Goal: Information Seeking & Learning: Stay updated

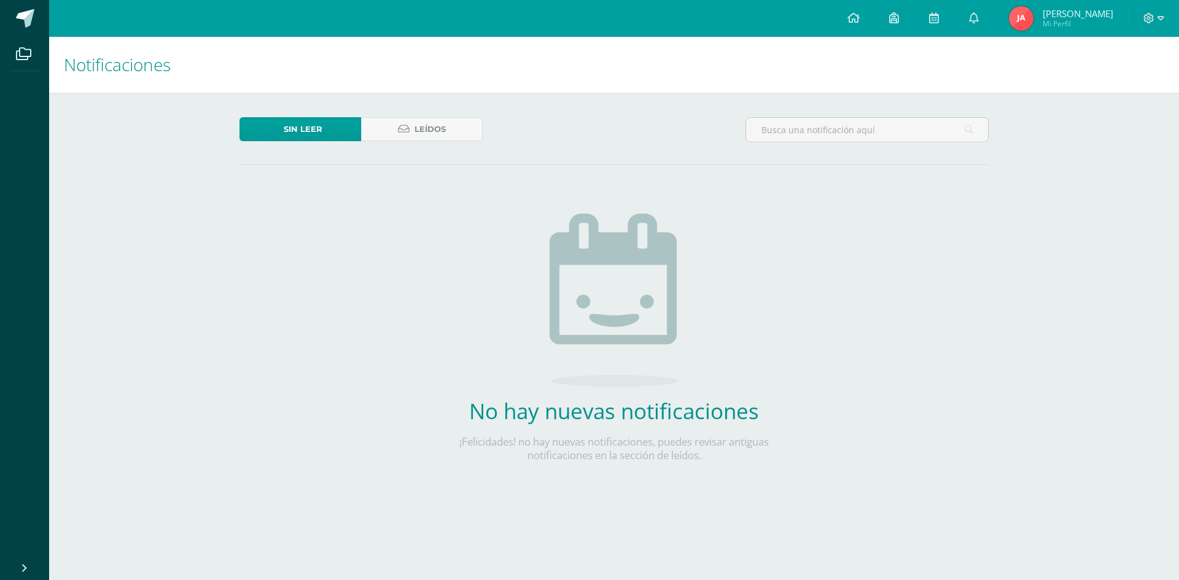
click at [860, 17] on icon at bounding box center [853, 17] width 12 height 11
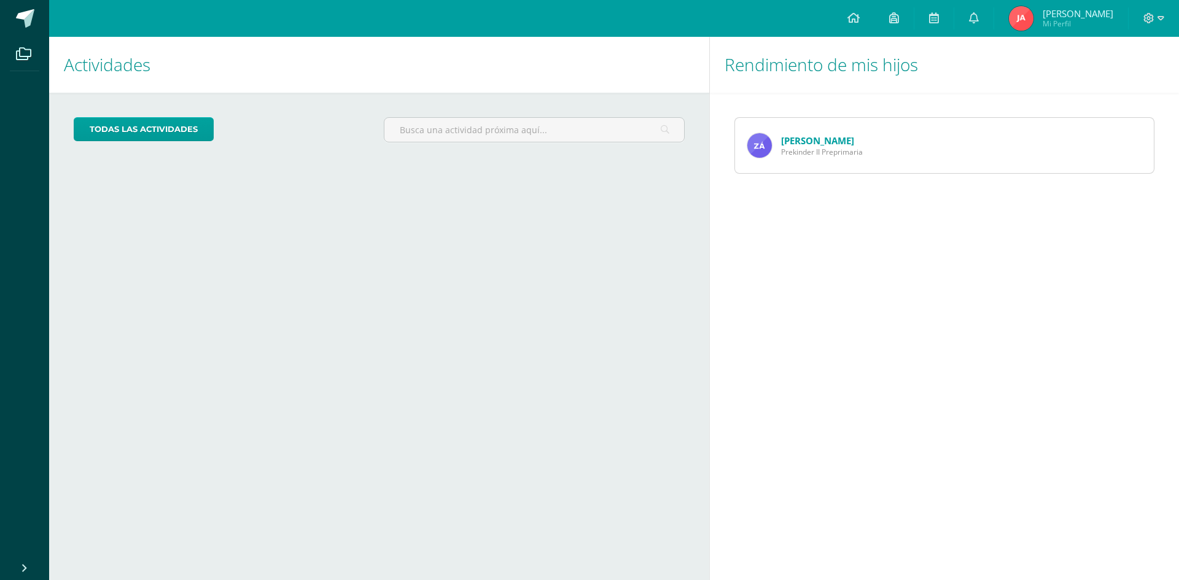
click at [979, 18] on icon at bounding box center [974, 17] width 10 height 11
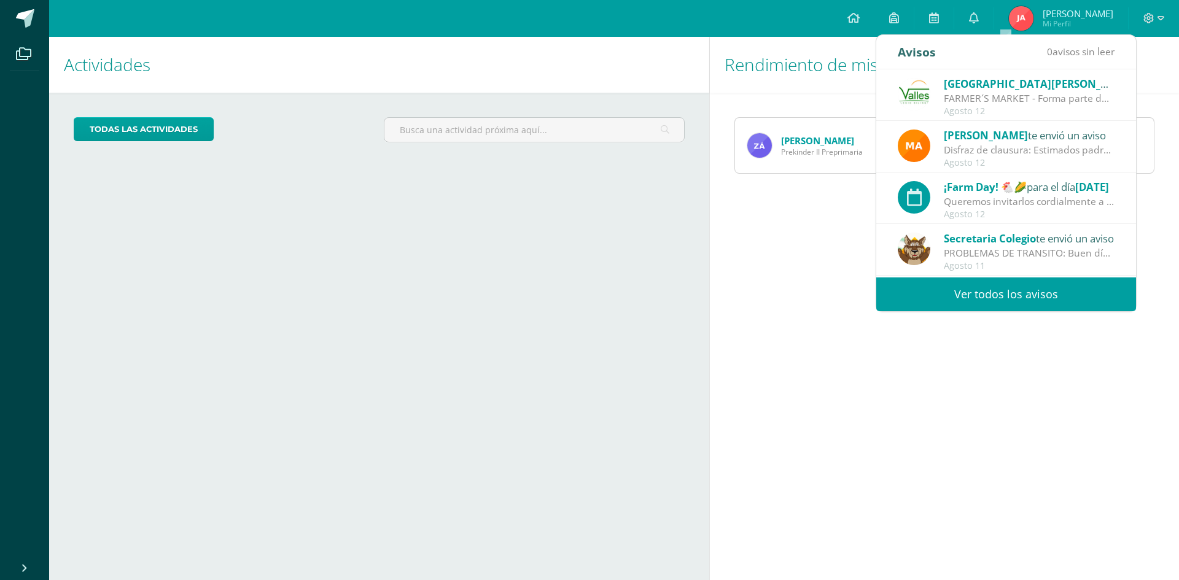
click at [979, 18] on icon at bounding box center [974, 17] width 10 height 11
click at [825, 139] on link "[PERSON_NAME]" at bounding box center [817, 140] width 73 height 12
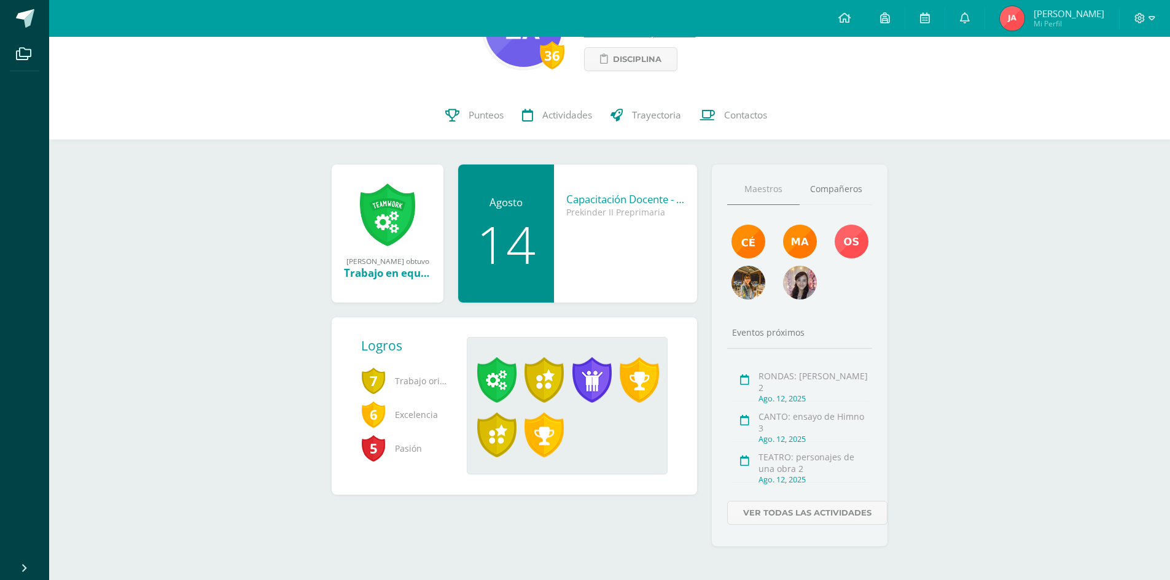
scroll to position [76, 0]
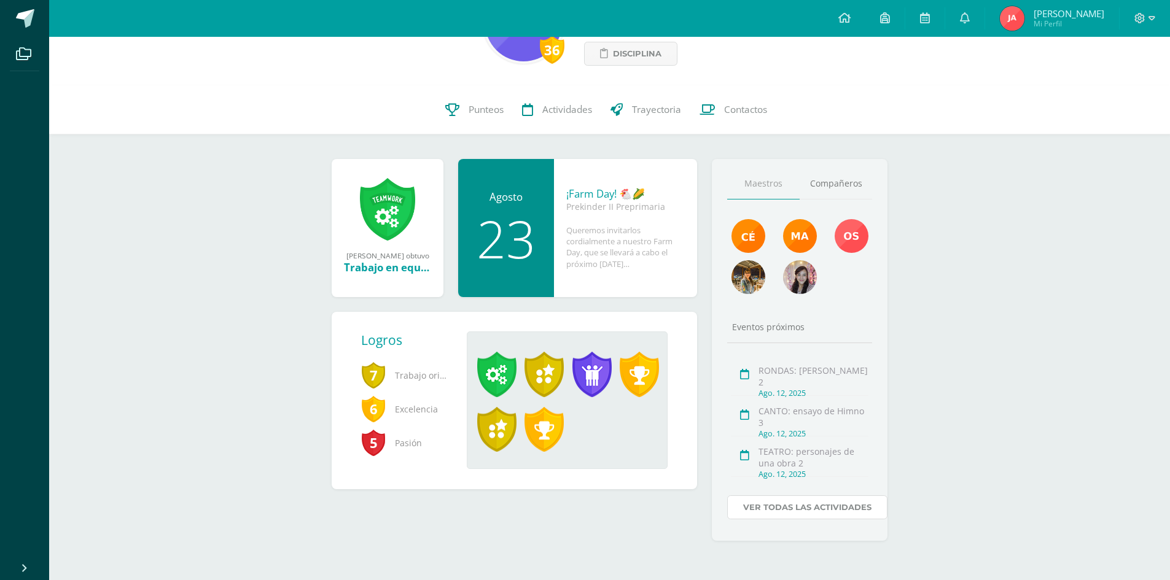
click at [811, 508] on link "Ver todas las actividades" at bounding box center [807, 508] width 160 height 24
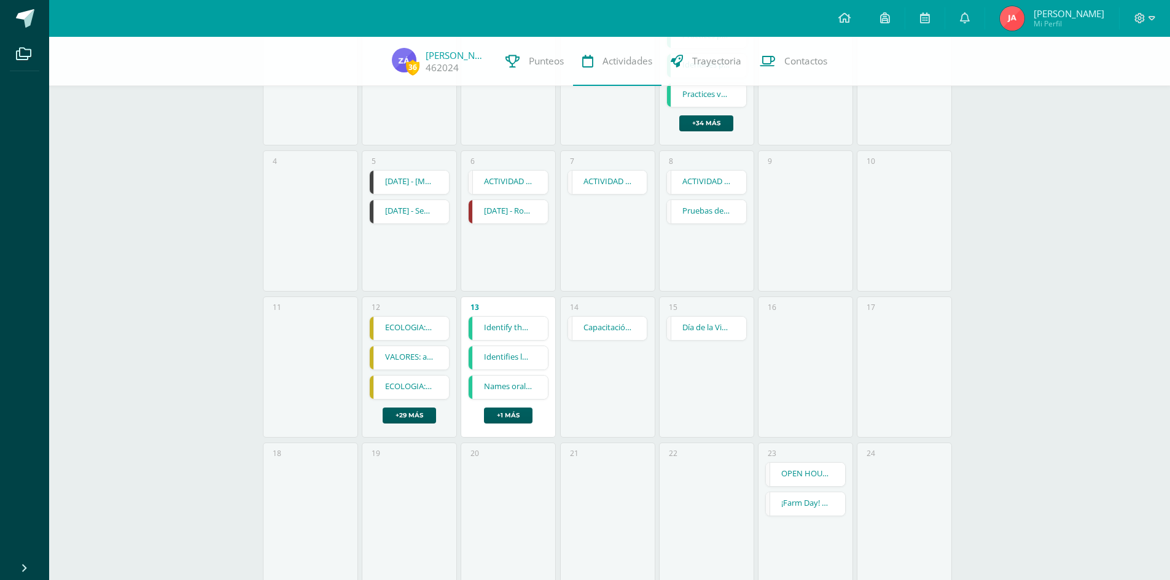
scroll to position [204, 0]
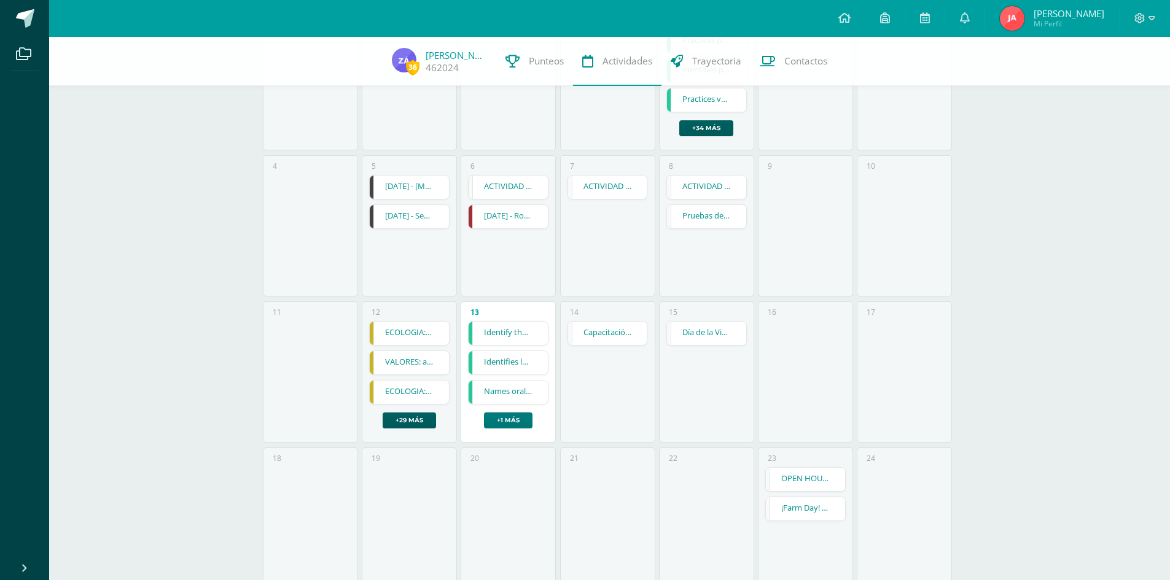
click at [514, 422] on link "+1 más" at bounding box center [508, 421] width 49 height 16
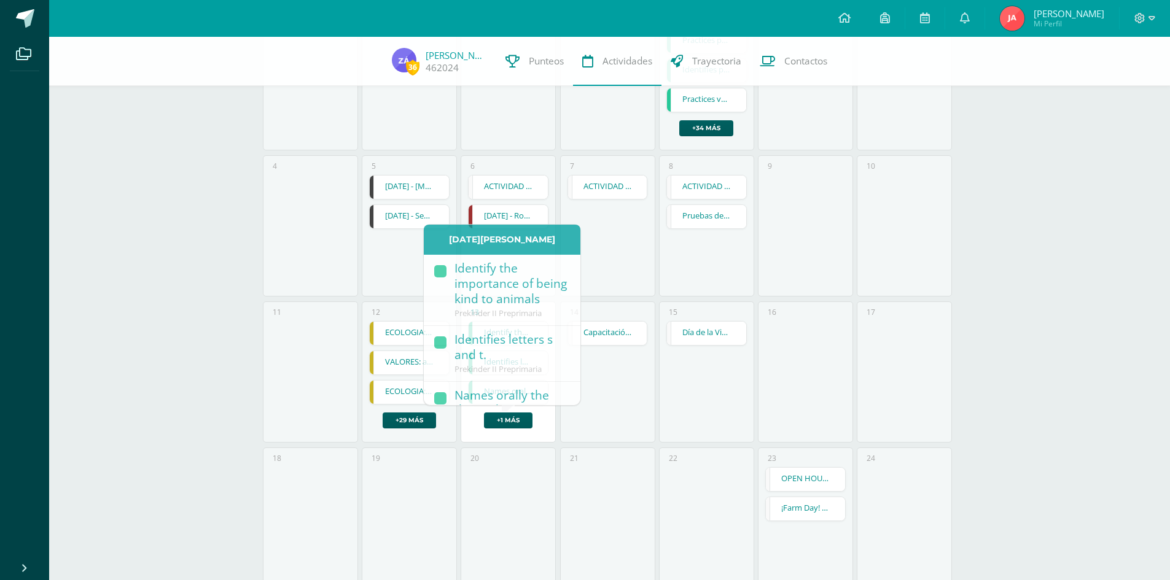
click at [601, 415] on div "14 Capacitación Docente - NO HAY CLASES Capacitación Docente - NO HAY CLASES Ev…" at bounding box center [607, 372] width 95 height 141
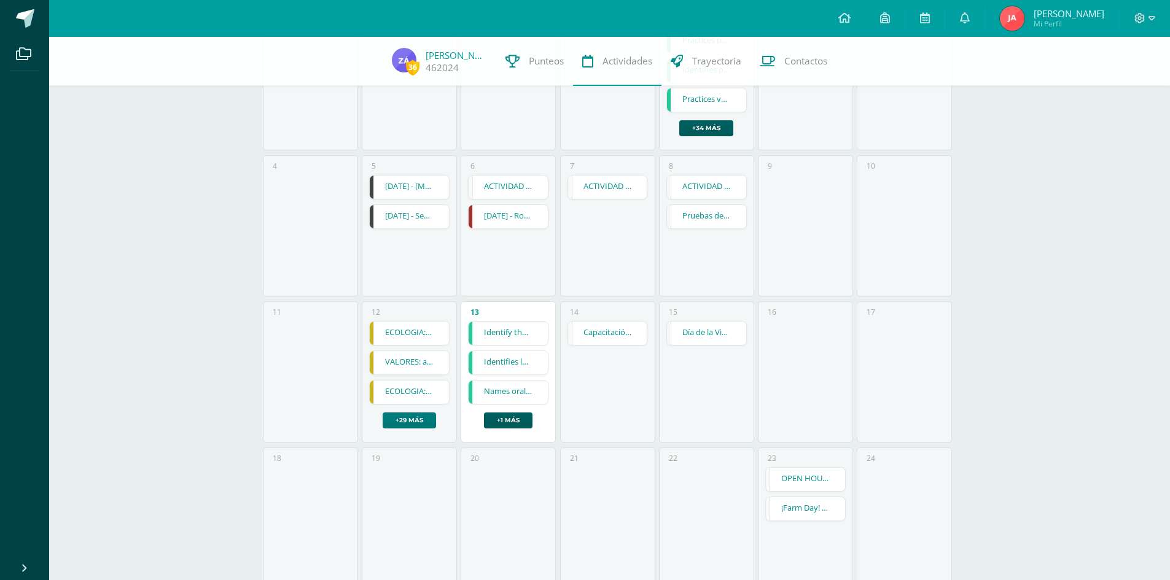
click at [402, 421] on link "+29 más" at bounding box center [409, 421] width 53 height 16
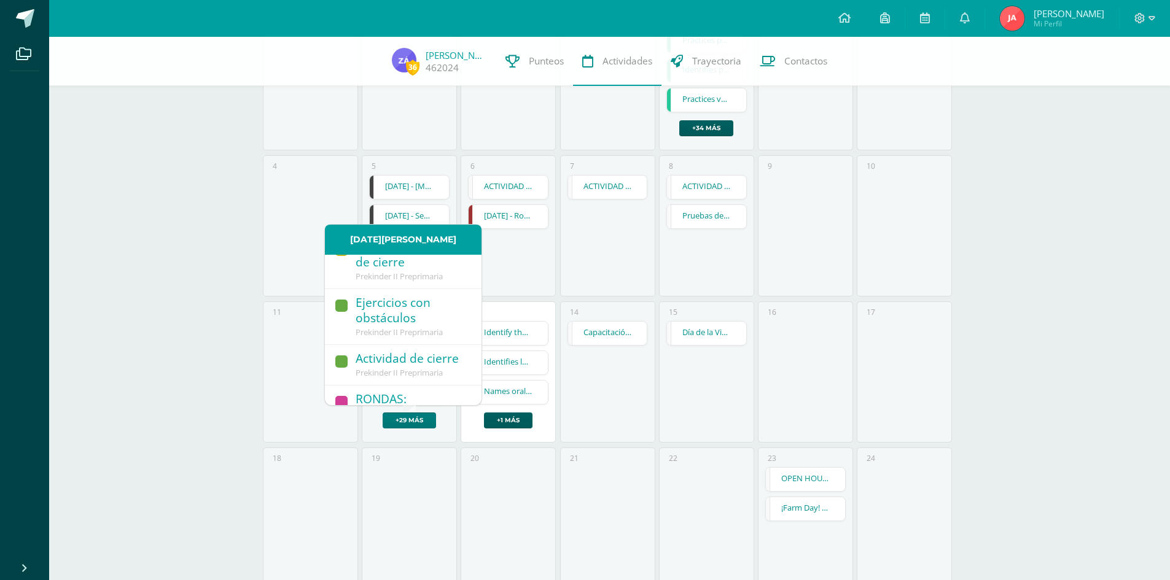
scroll to position [614, 0]
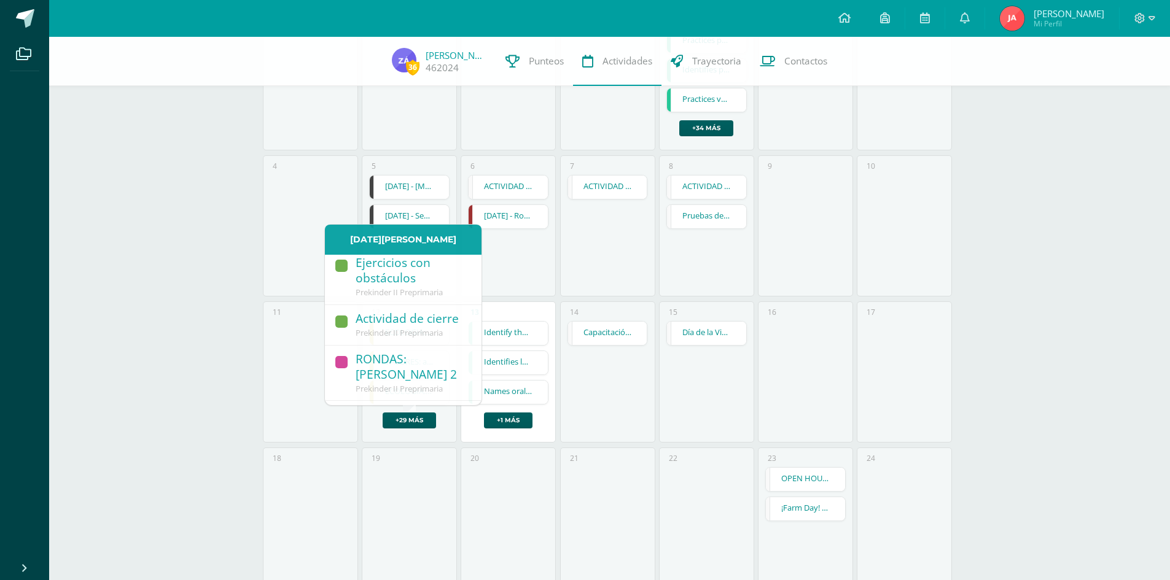
click at [631, 391] on div "14 Capacitación Docente - NO HAY CLASES Capacitación Docente - NO HAY CLASES Ev…" at bounding box center [607, 372] width 95 height 141
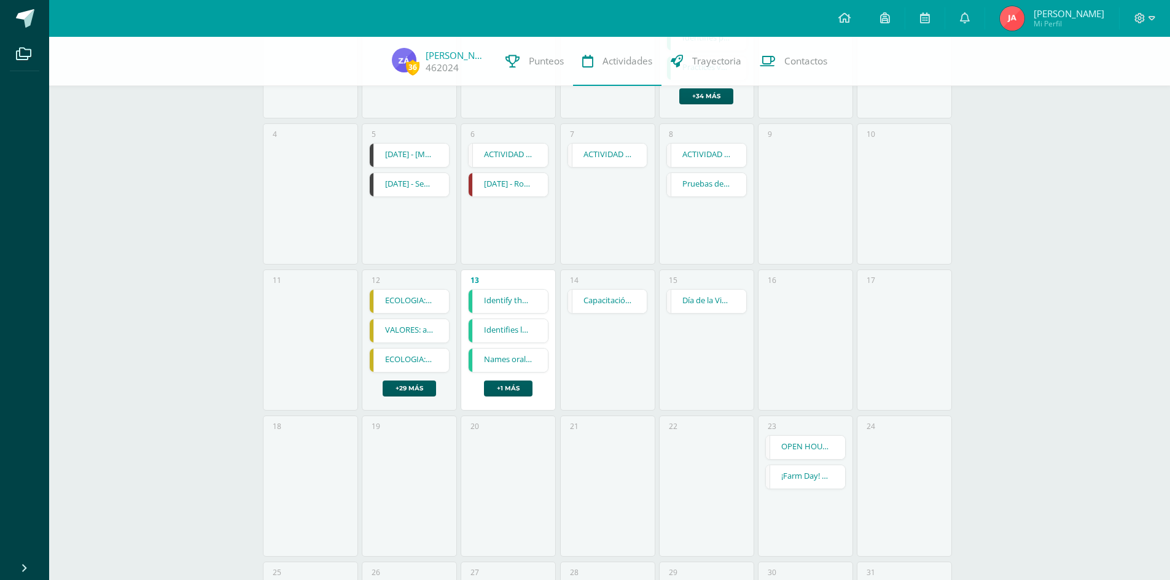
scroll to position [266, 0]
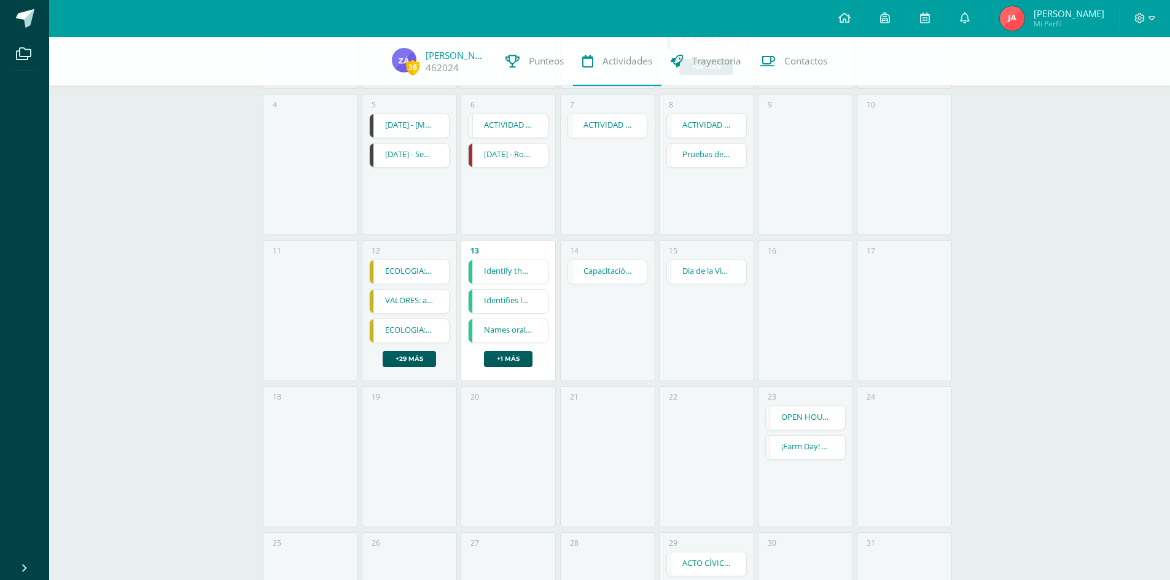
click at [609, 275] on link "Capacitación Docente - NO HAY CLASES" at bounding box center [607, 271] width 79 height 23
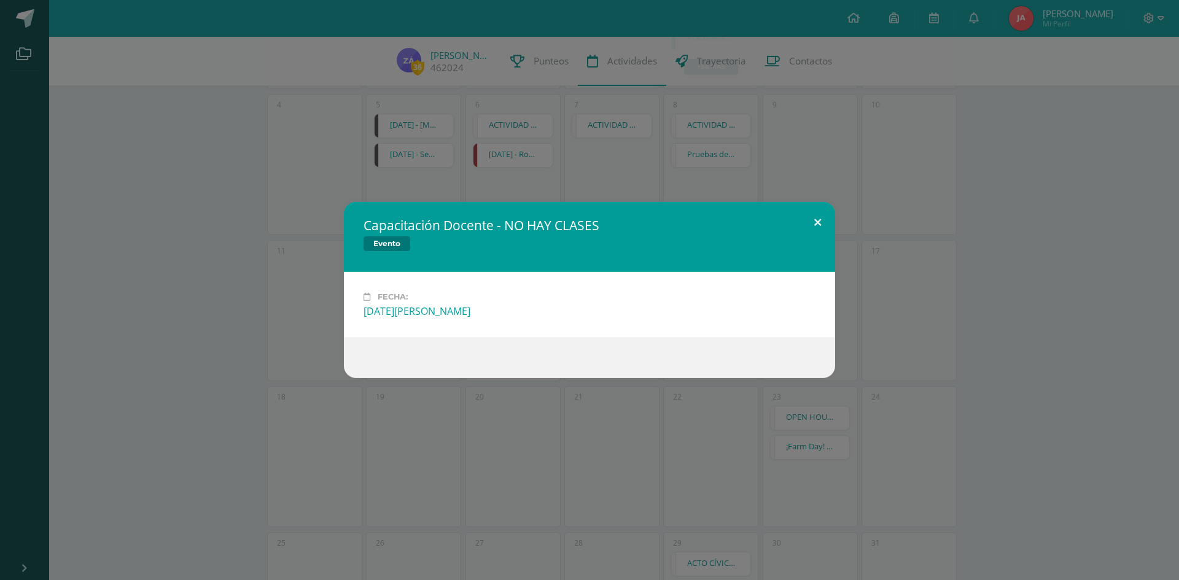
click at [818, 220] on button at bounding box center [817, 223] width 35 height 42
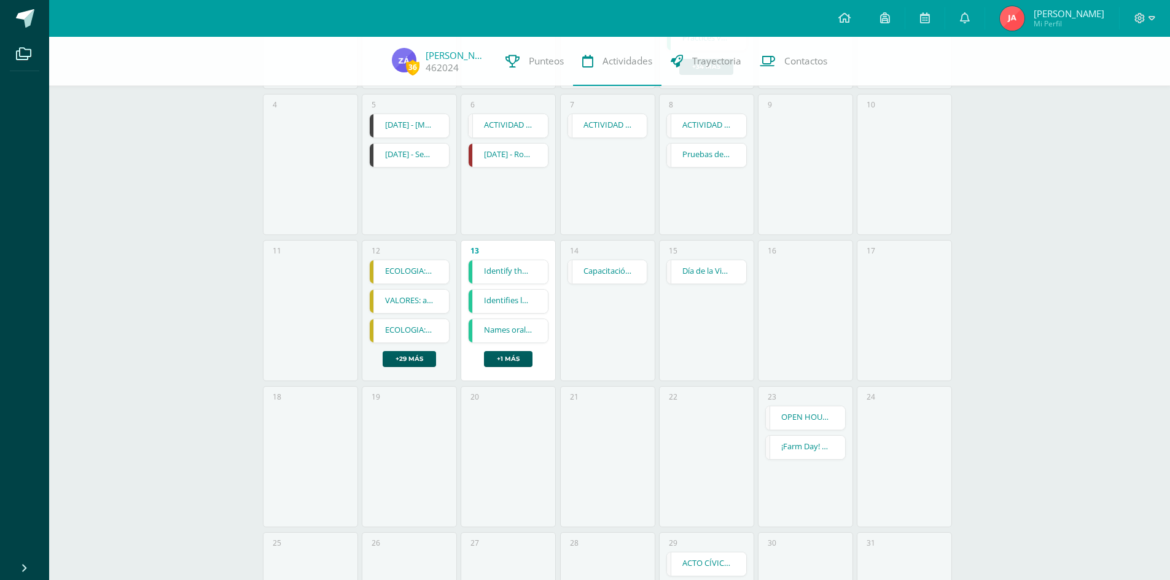
click at [606, 276] on link "Capacitación Docente - NO HAY CLASES" at bounding box center [607, 271] width 79 height 23
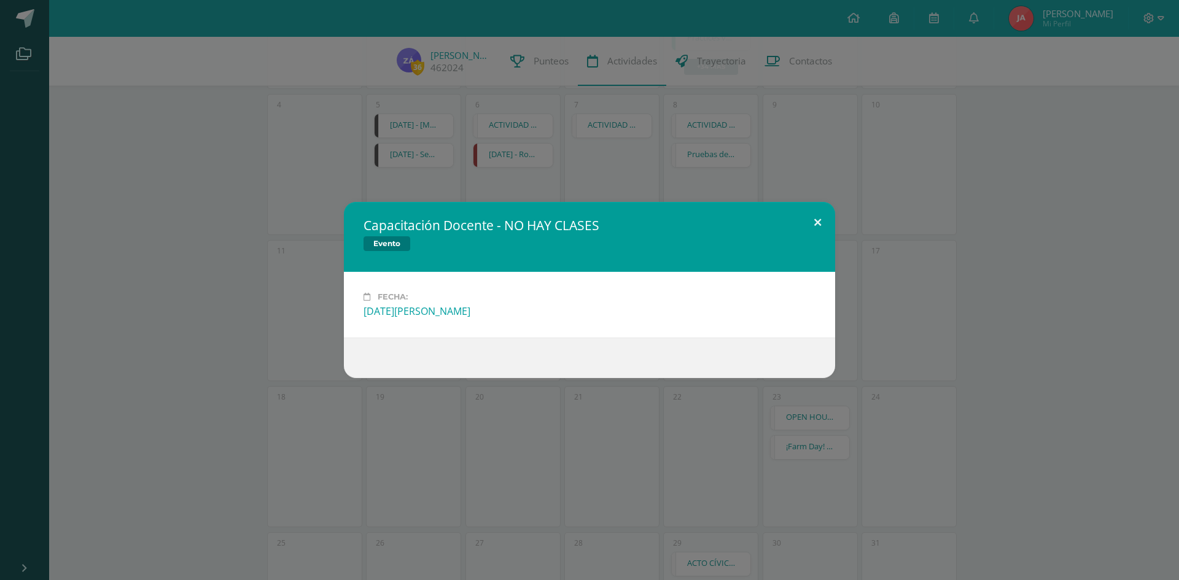
click at [817, 222] on button at bounding box center [817, 223] width 35 height 42
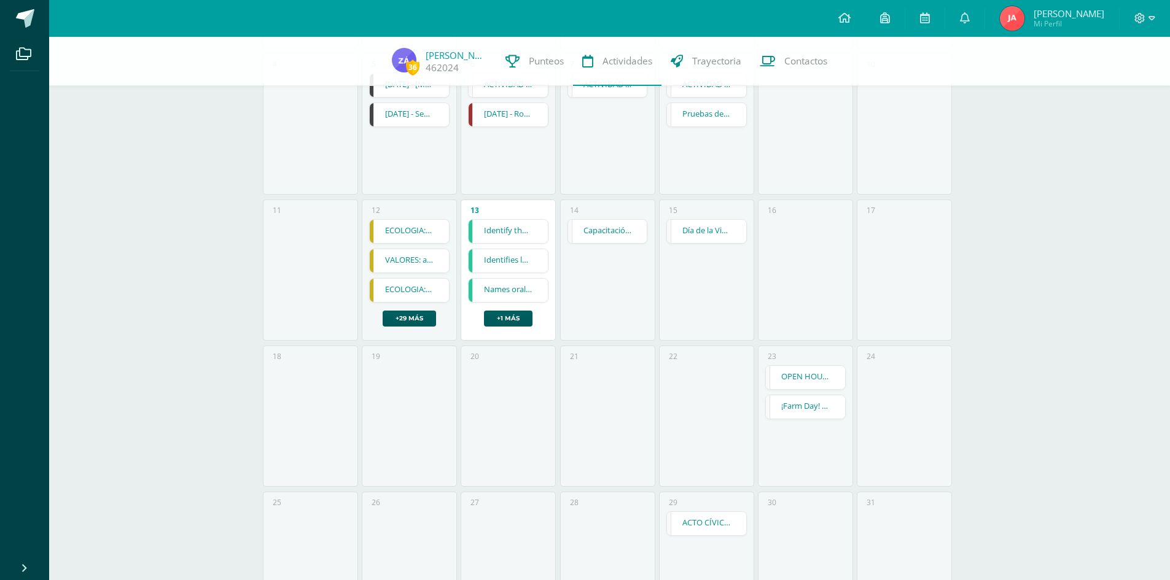
scroll to position [389, 0]
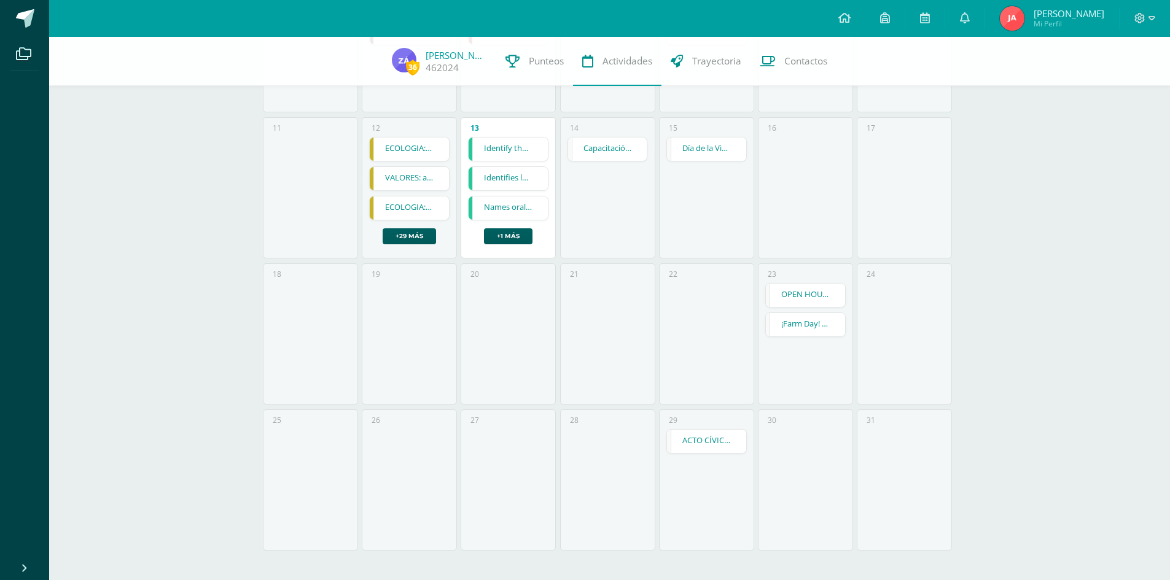
click at [688, 443] on link "ACTO CÍVICO - SEXTO" at bounding box center [706, 441] width 79 height 23
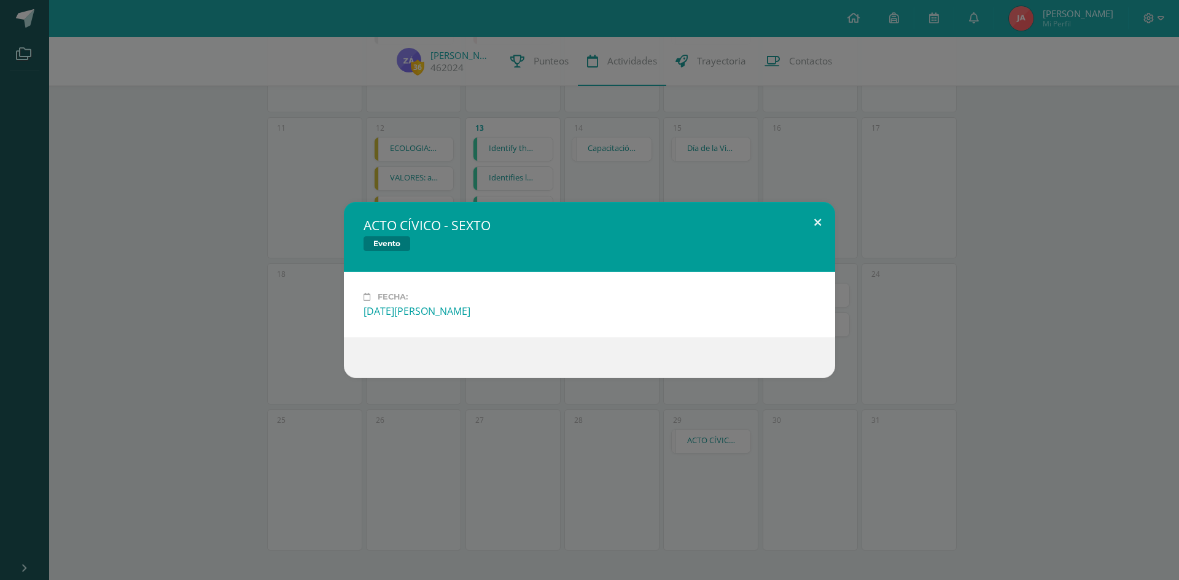
click at [815, 219] on button at bounding box center [817, 223] width 35 height 42
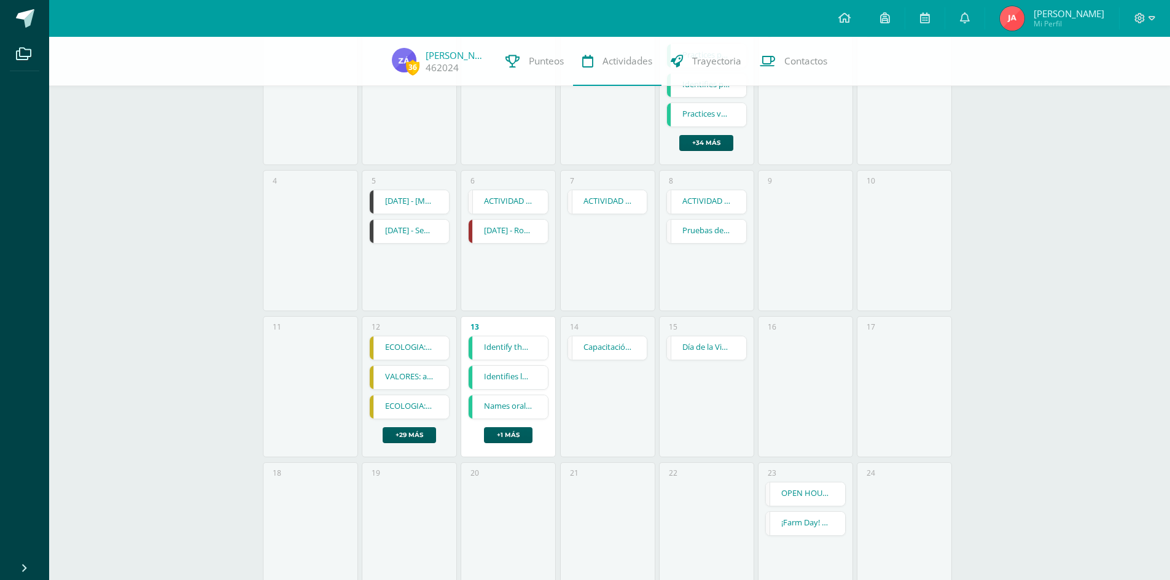
scroll to position [0, 0]
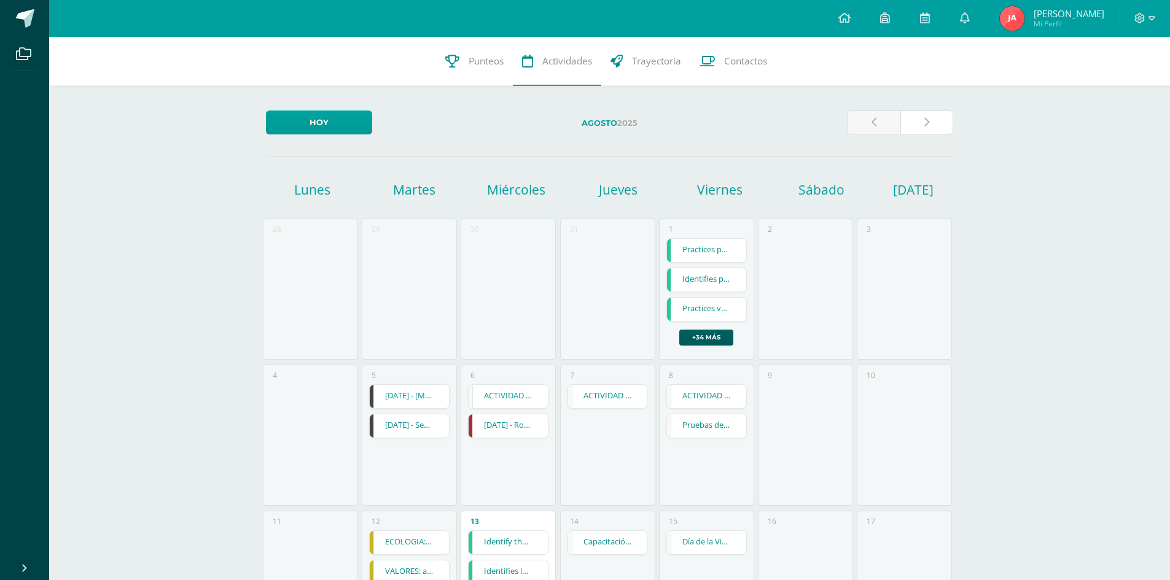
click at [913, 122] on link at bounding box center [926, 123] width 53 height 24
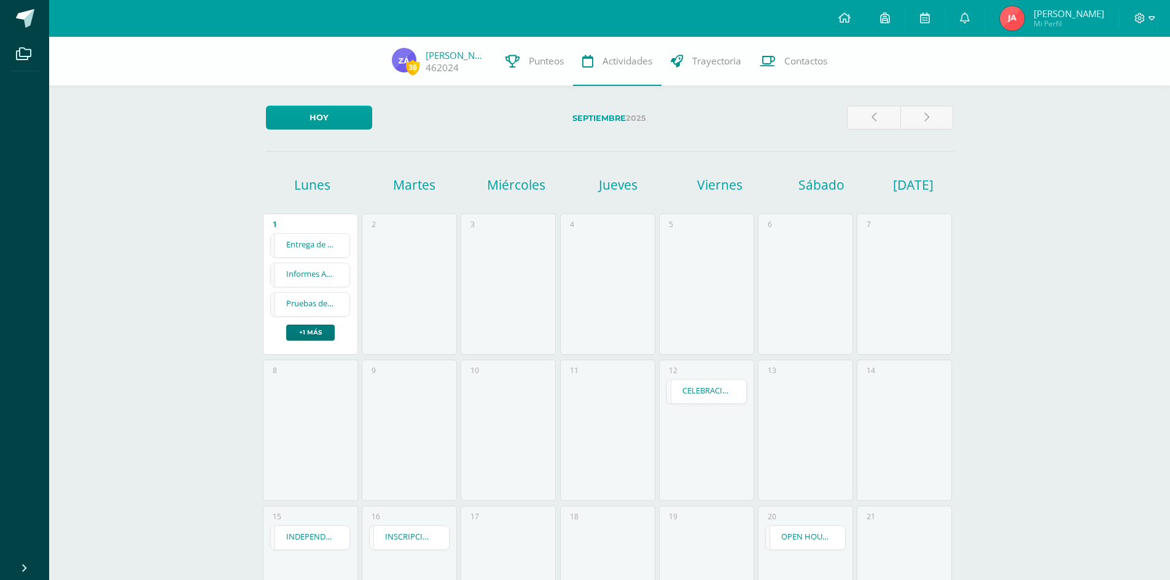
click at [314, 331] on link "+1 más" at bounding box center [310, 333] width 49 height 16
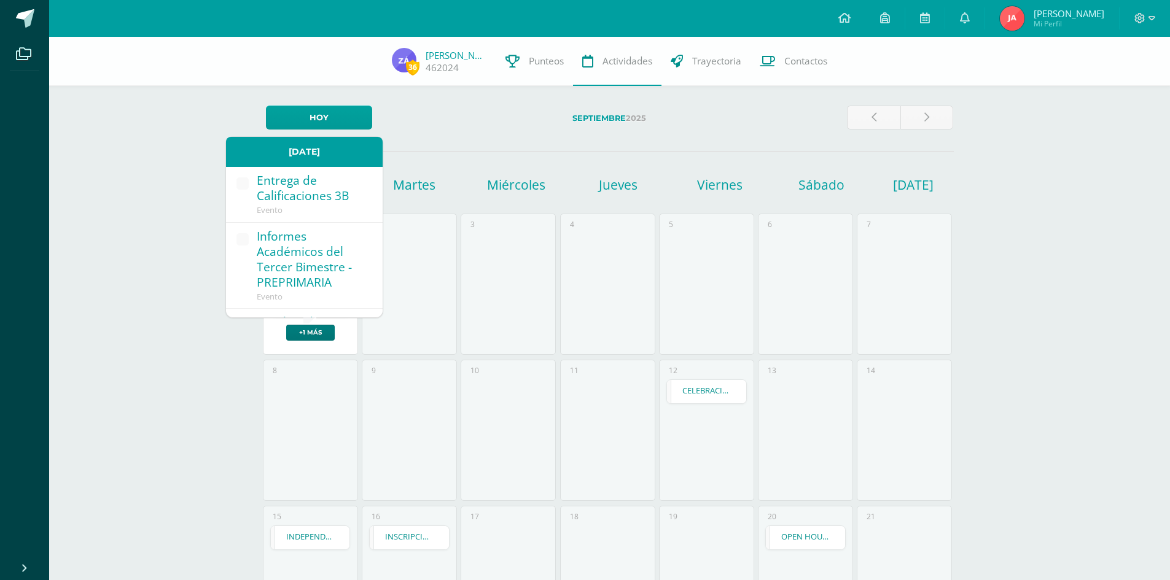
scroll to position [118, 0]
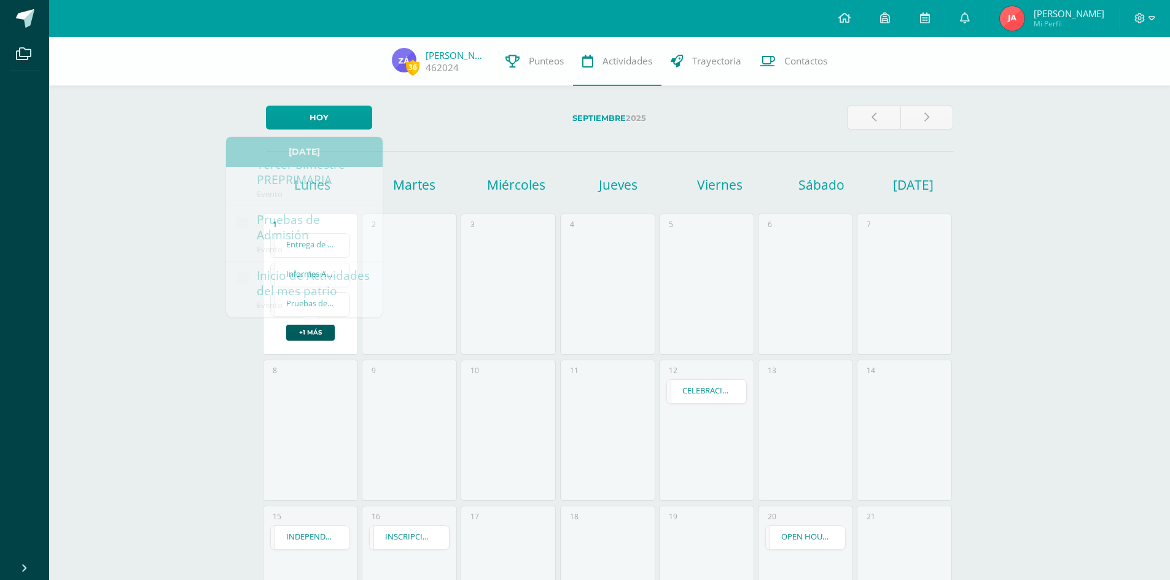
click at [181, 349] on div "36 [PERSON_NAME] 462024 Punteos Actividades Trayectoria Contactos [DATE] [DATE]…" at bounding box center [609, 503] width 1121 height 932
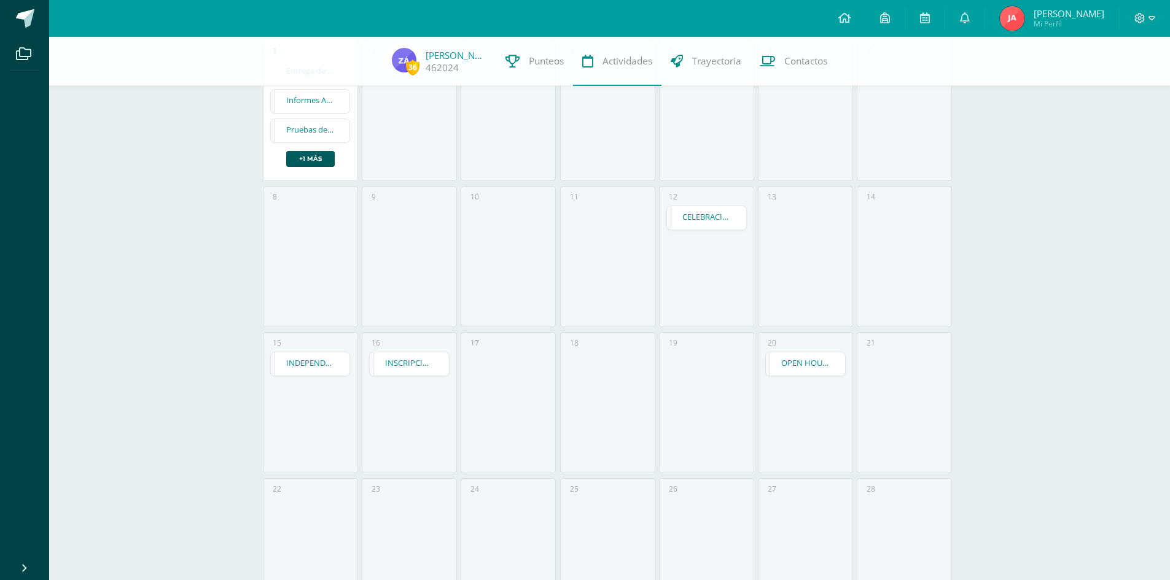
scroll to position [246, 0]
click at [691, 147] on link "CELEBRACIÓN DE LA INDEPENDENCIA - Asiste todo el colegio" at bounding box center [706, 145] width 79 height 23
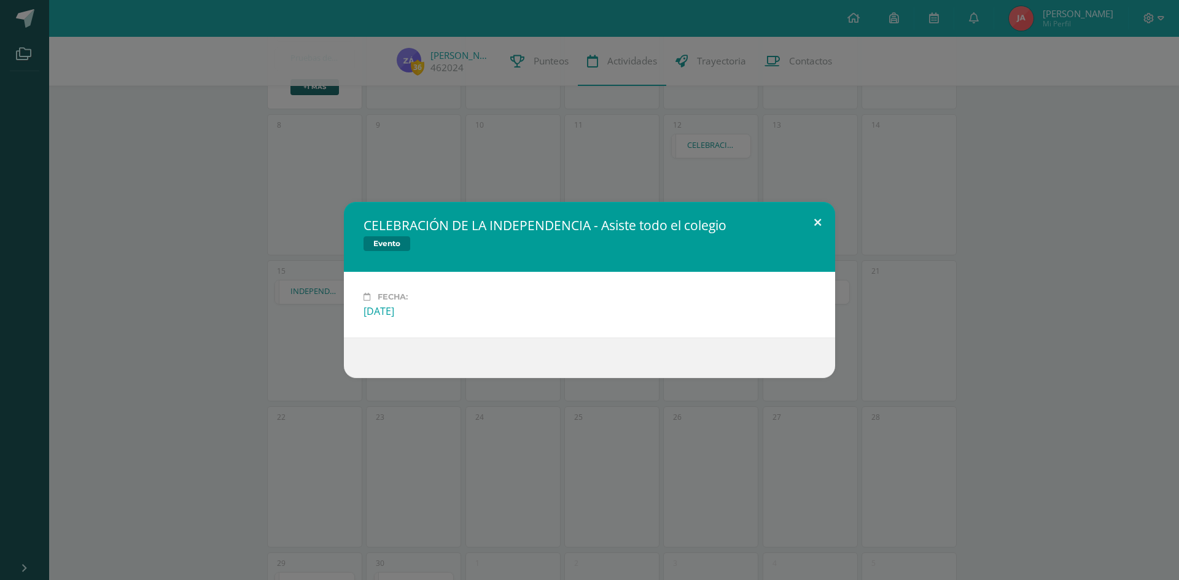
click at [816, 220] on button at bounding box center [817, 223] width 35 height 42
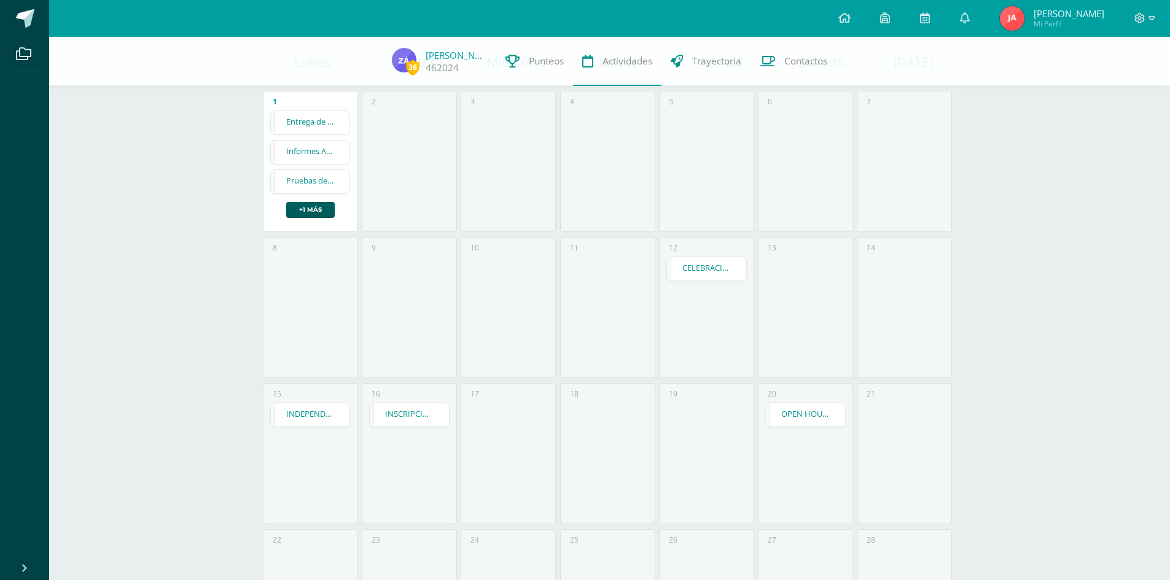
scroll to position [61, 0]
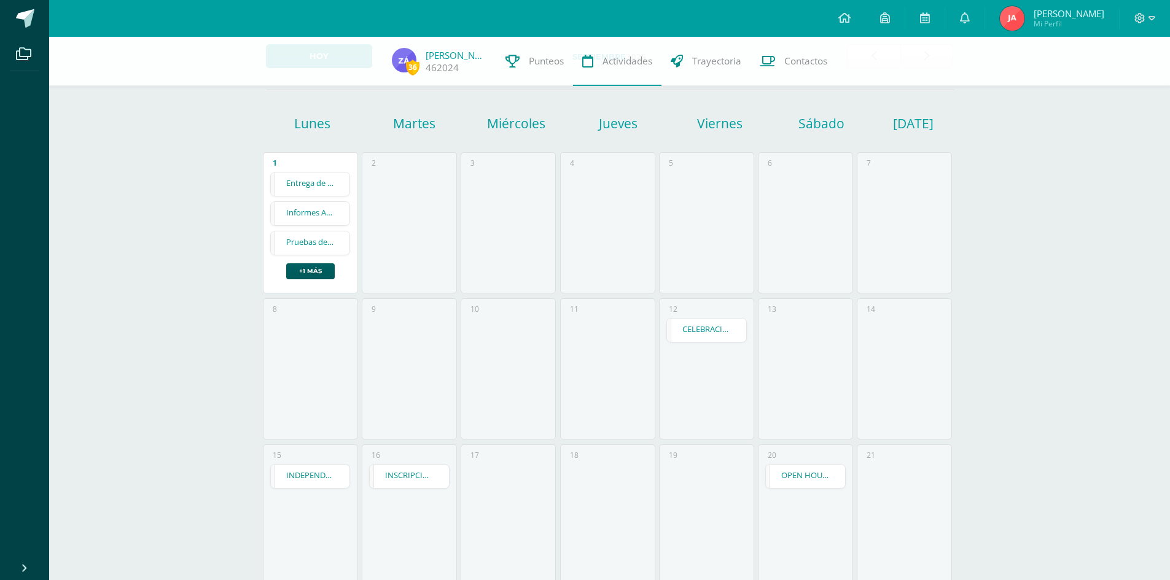
click at [299, 476] on link "INDEPENDENCIA DE GUATEMALA - Asueto" at bounding box center [310, 476] width 79 height 23
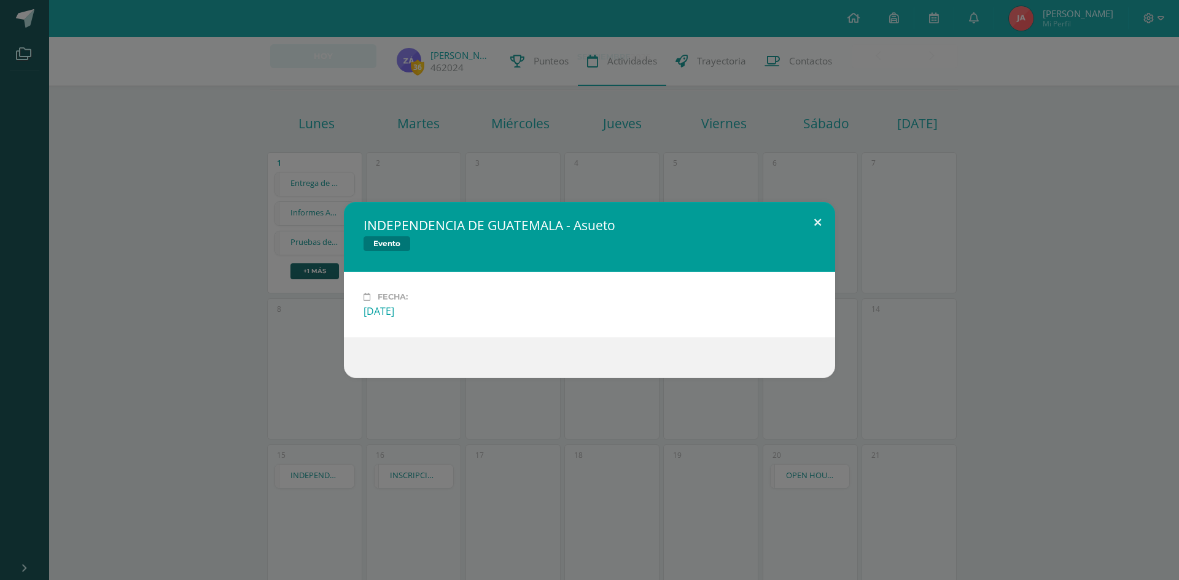
click at [822, 222] on button at bounding box center [817, 223] width 35 height 42
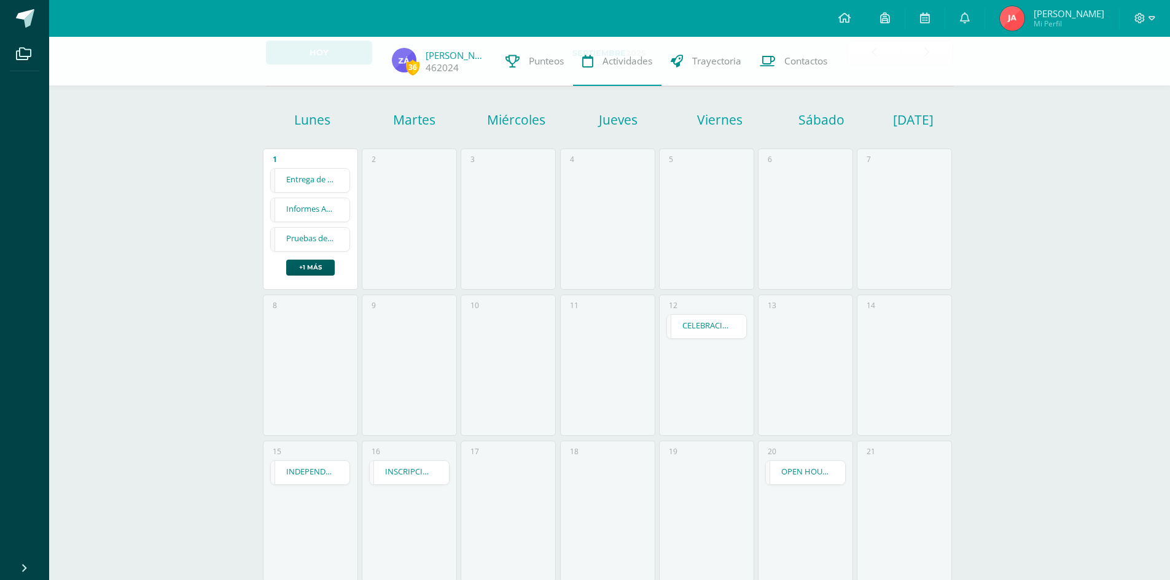
scroll to position [184, 0]
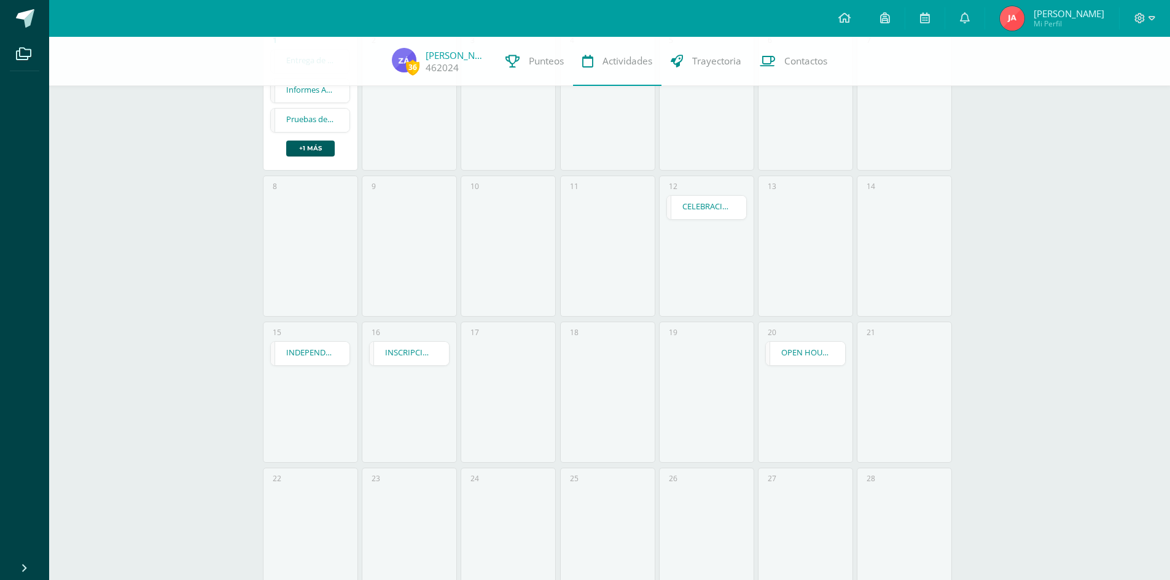
click at [416, 356] on link "INSCRIPCIONES - Último día para realizar el proceso de Reinscripción ORDINARIA" at bounding box center [409, 353] width 79 height 23
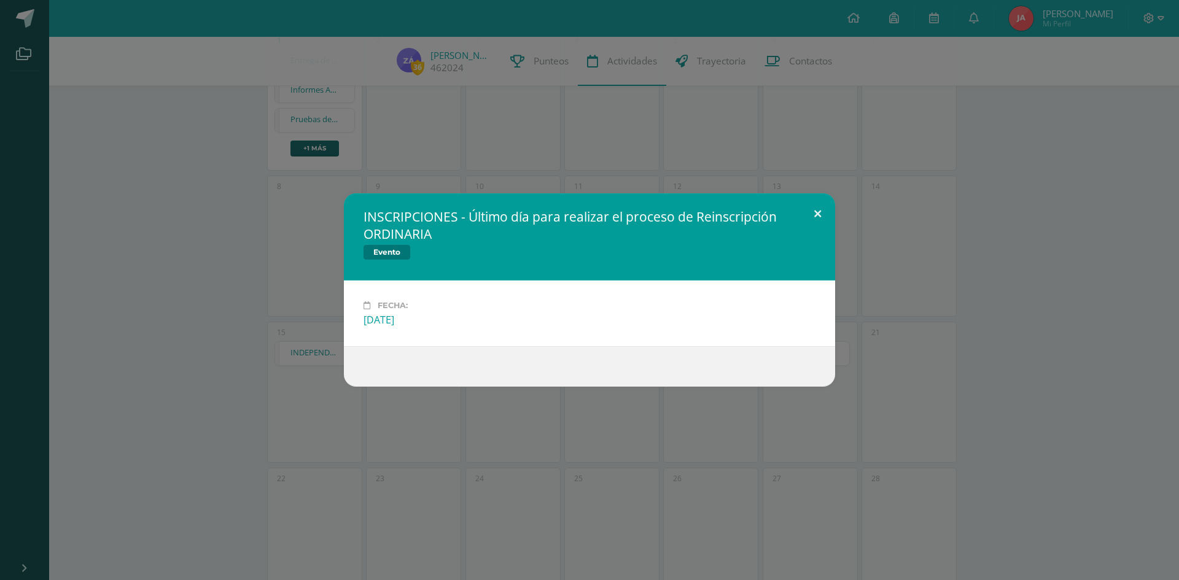
click at [815, 209] on button at bounding box center [817, 214] width 35 height 42
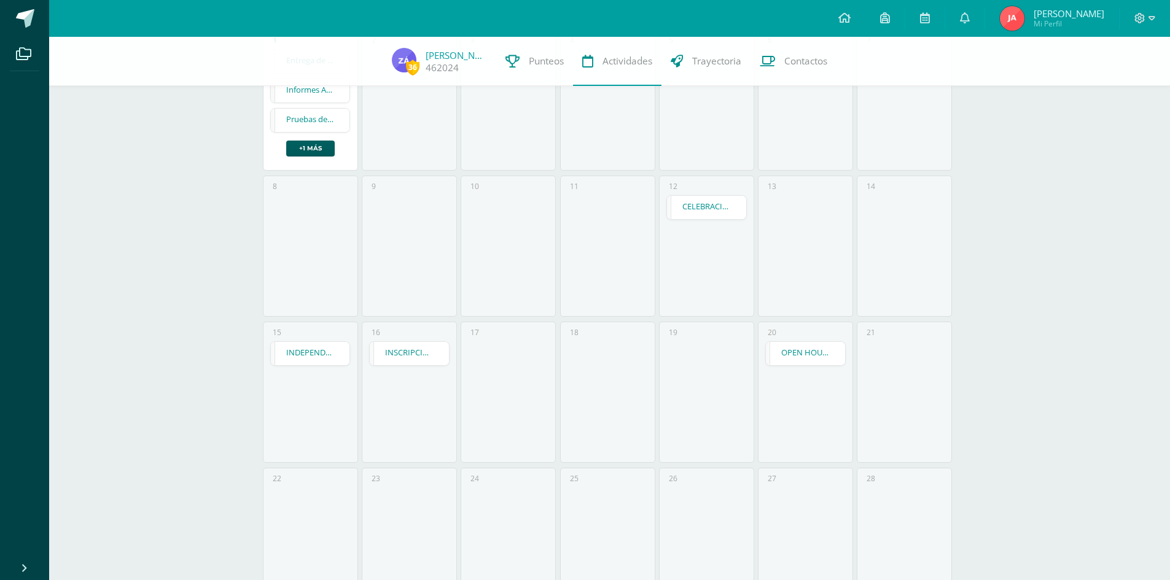
click at [806, 357] on link "OPEN HOUSE" at bounding box center [805, 353] width 79 height 23
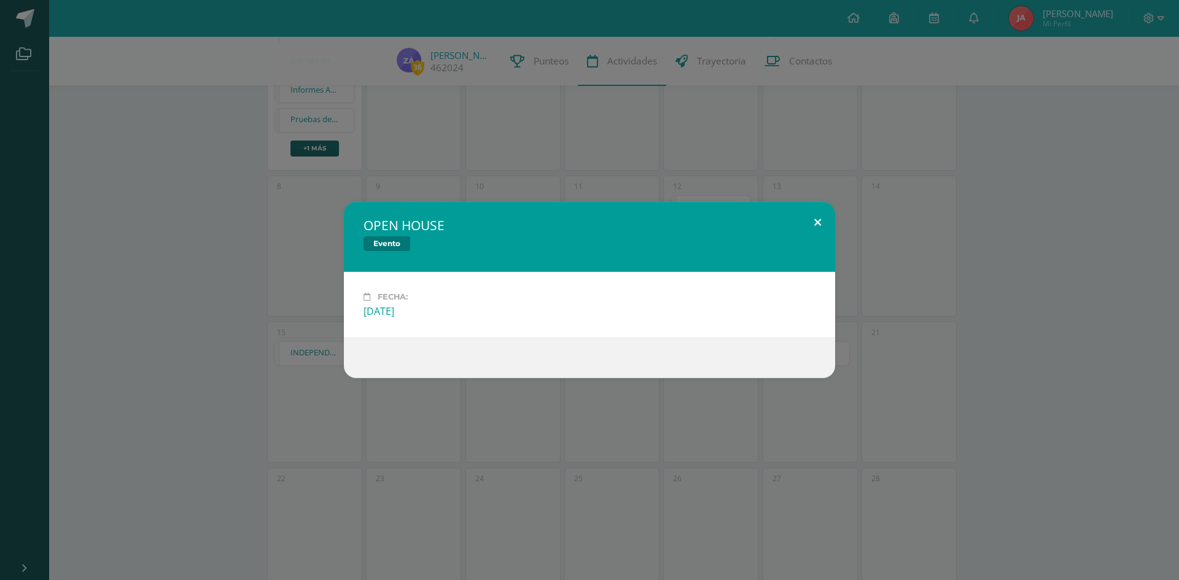
click at [816, 217] on button at bounding box center [817, 223] width 35 height 42
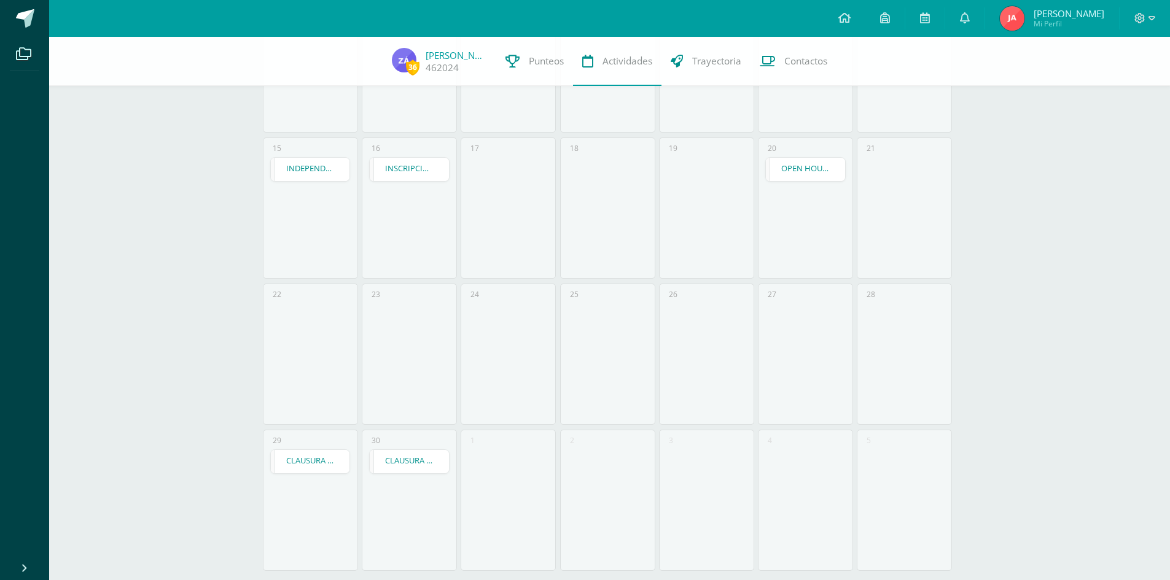
scroll to position [389, 0]
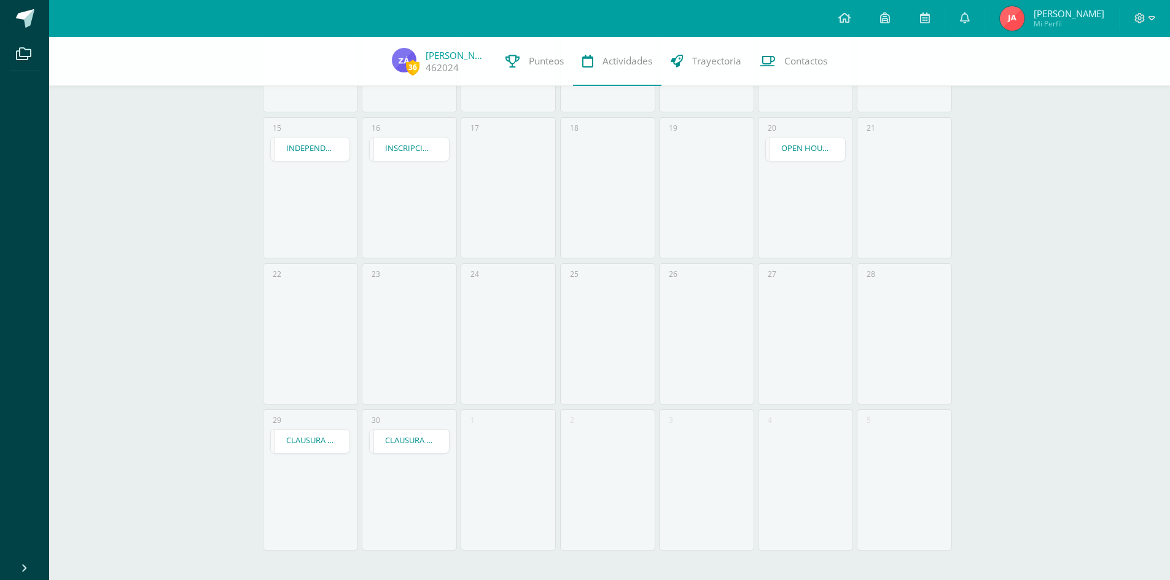
click at [306, 446] on link "CLAUSURA - Ensayo de [MEDICAL_DATA] - PREPRIMARIA" at bounding box center [310, 441] width 79 height 23
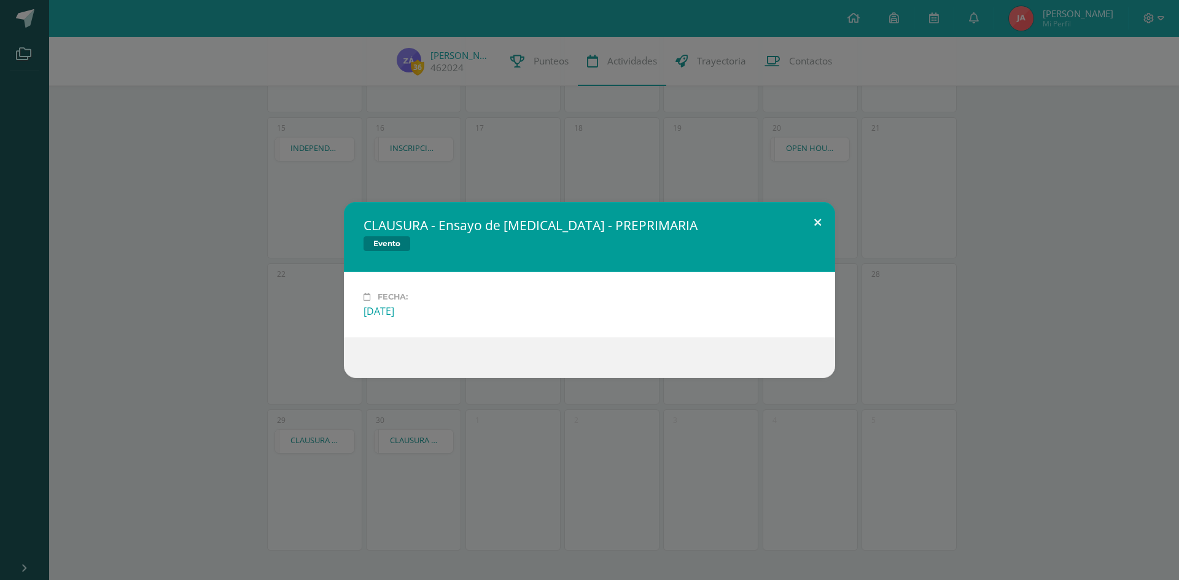
click at [817, 217] on button at bounding box center [817, 223] width 35 height 42
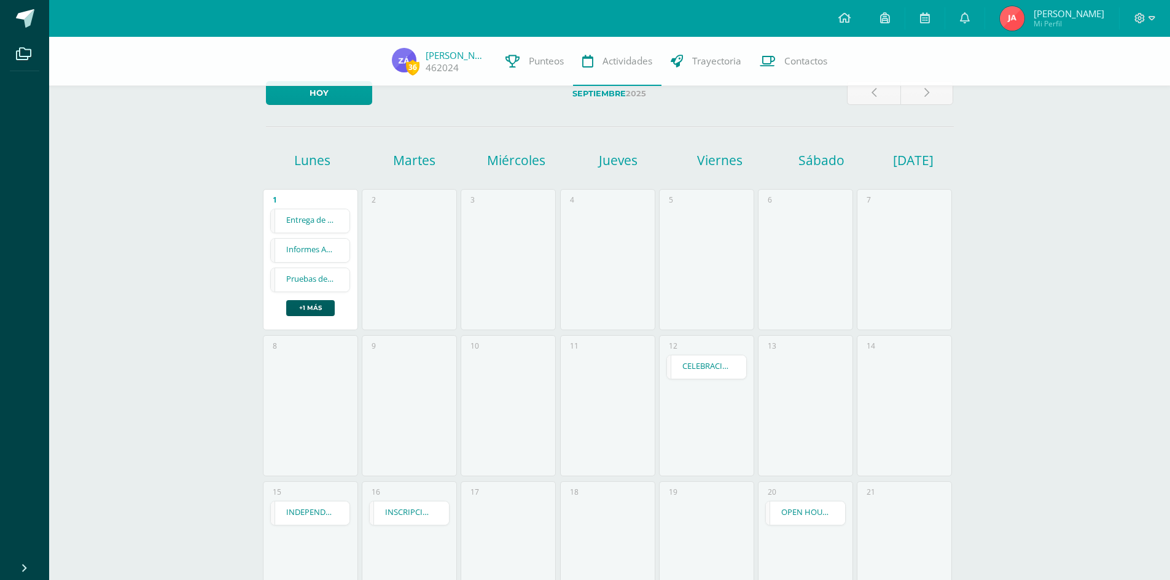
scroll to position [0, 0]
